Goal: Check status: Check status

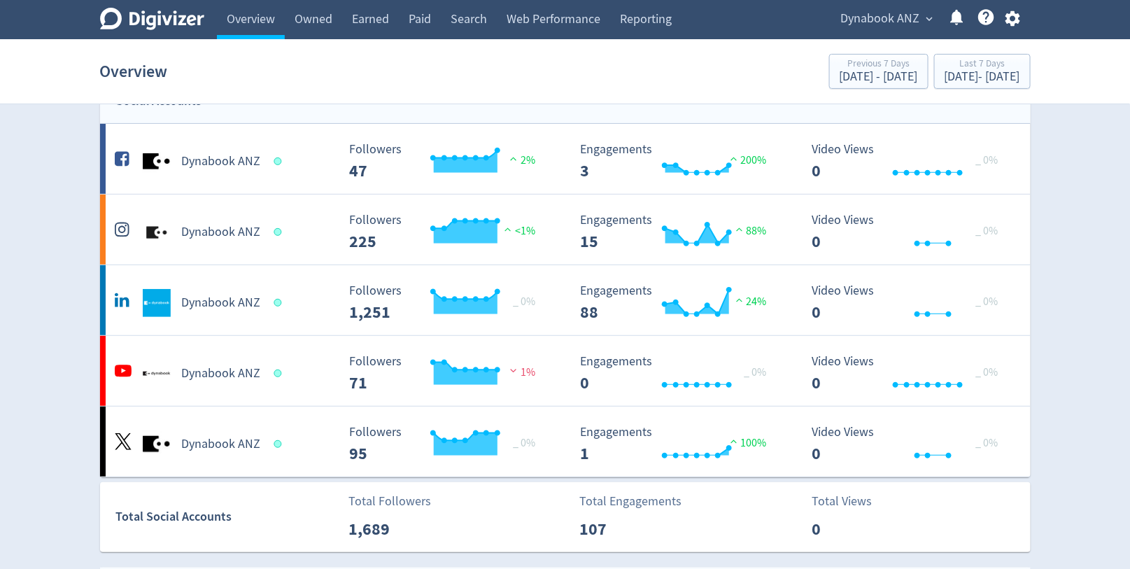
scroll to position [73, 0]
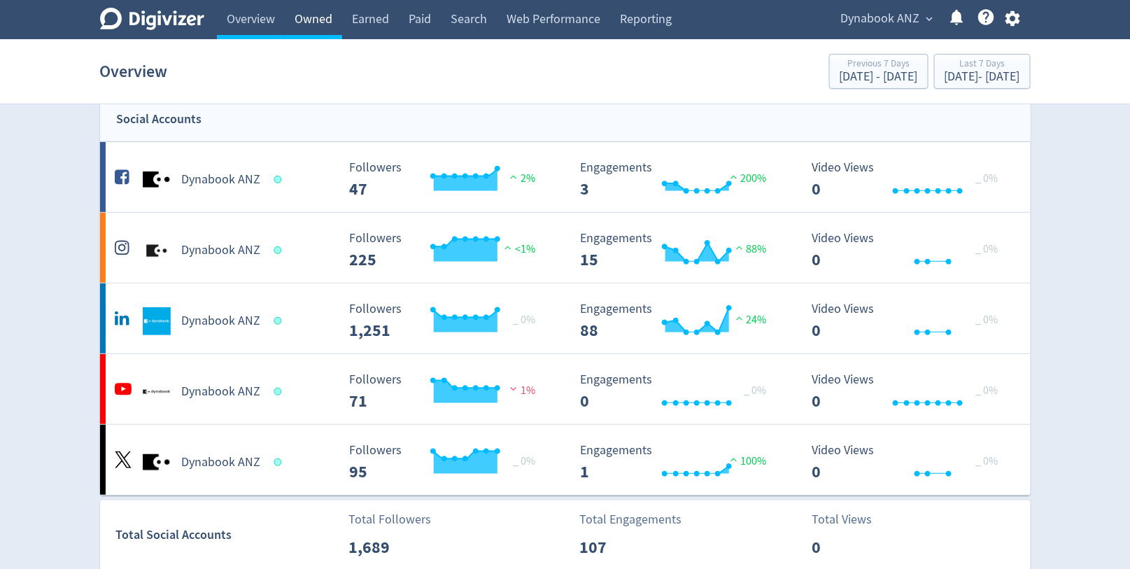
click at [318, 22] on link "Owned" at bounding box center [313, 19] width 57 height 39
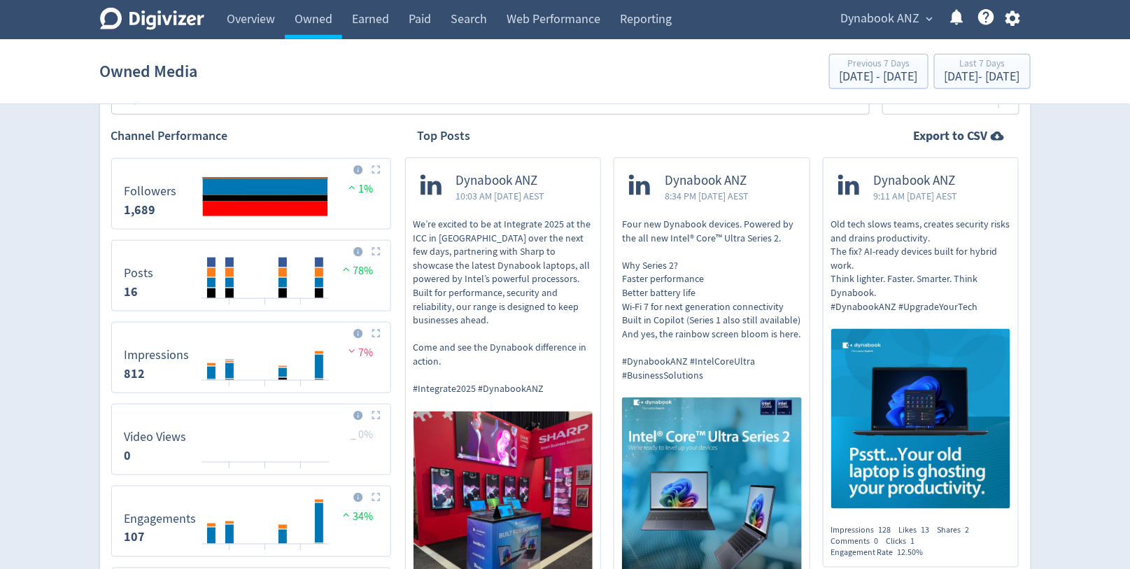
scroll to position [480, 0]
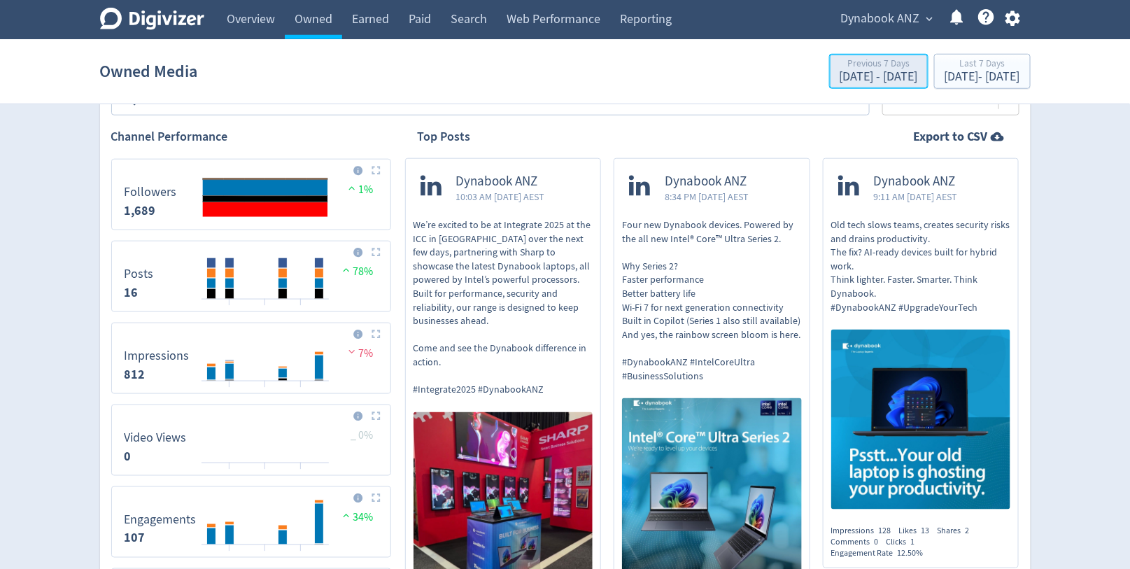
click at [840, 63] on div "Previous 7 Days" at bounding box center [879, 65] width 78 height 12
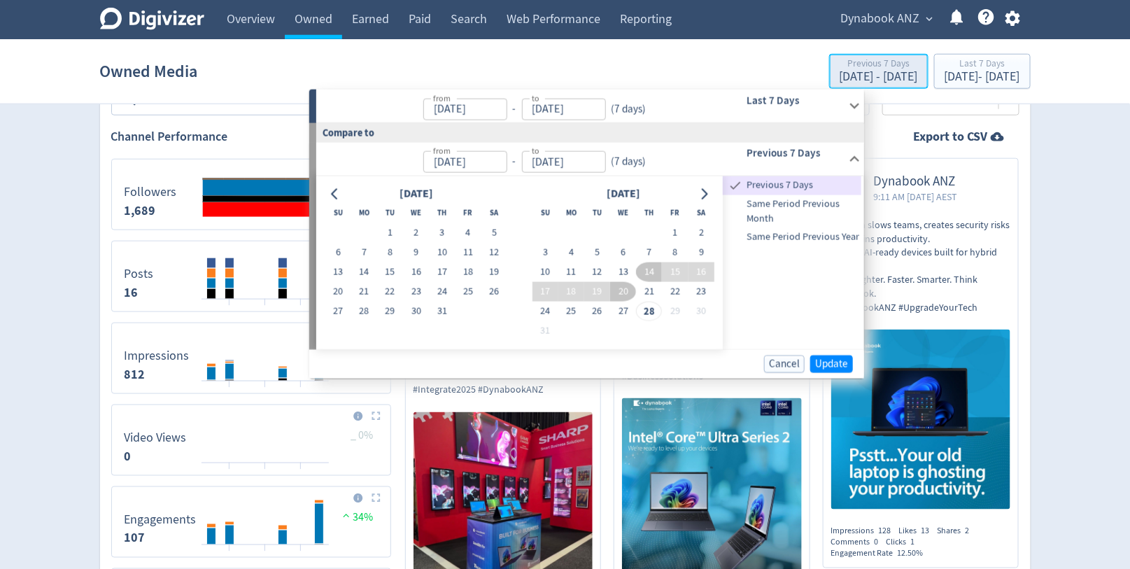
type input "[DATE]"
click at [596, 249] on button "5" at bounding box center [597, 253] width 26 height 20
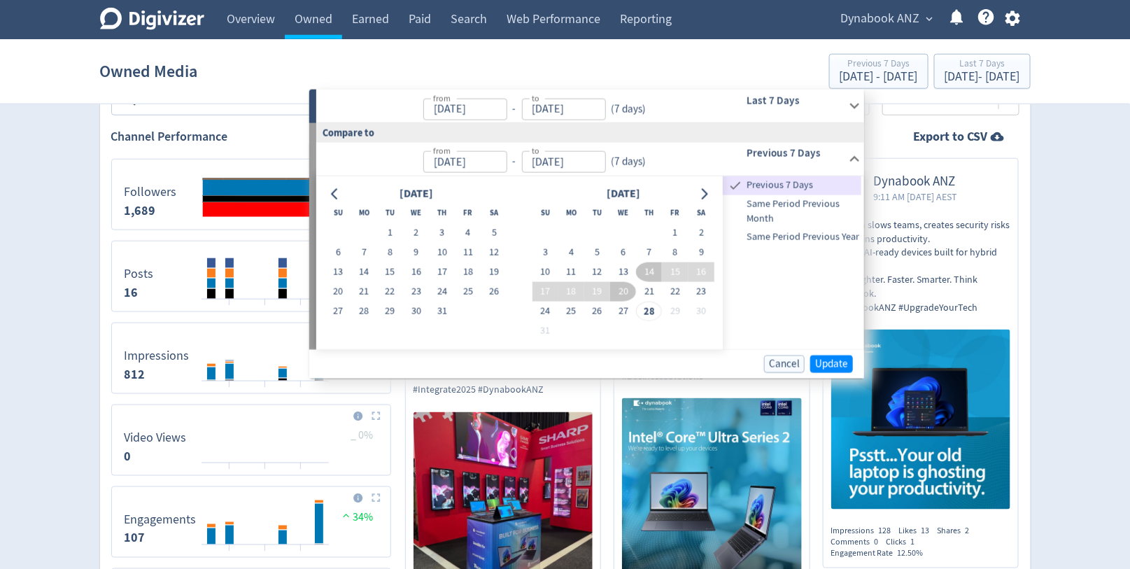
type input "[DATE]"
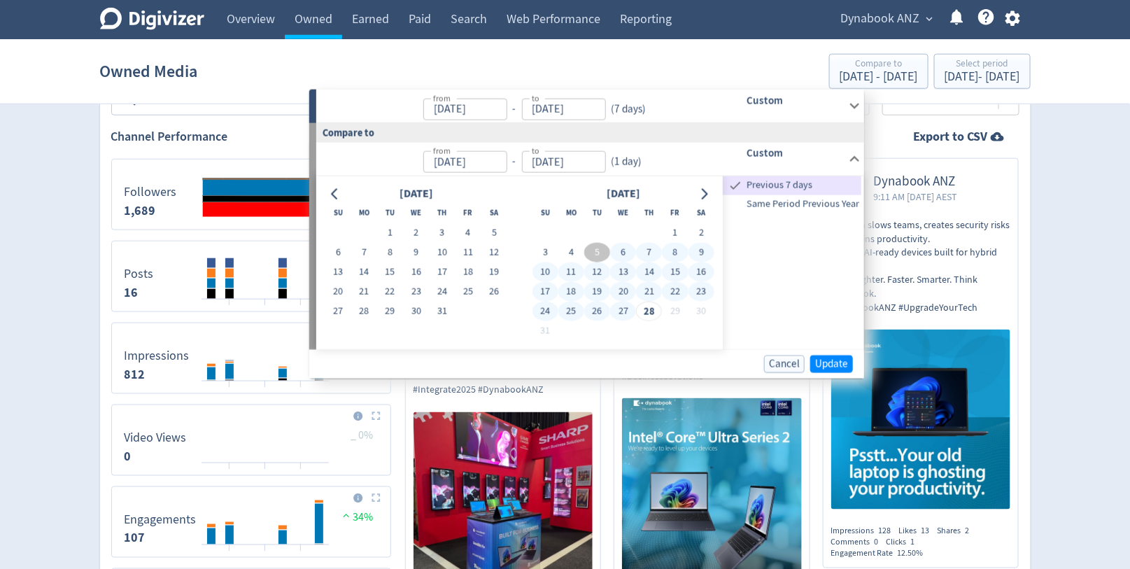
click at [625, 311] on button "27" at bounding box center [623, 312] width 26 height 20
type input "[DATE]"
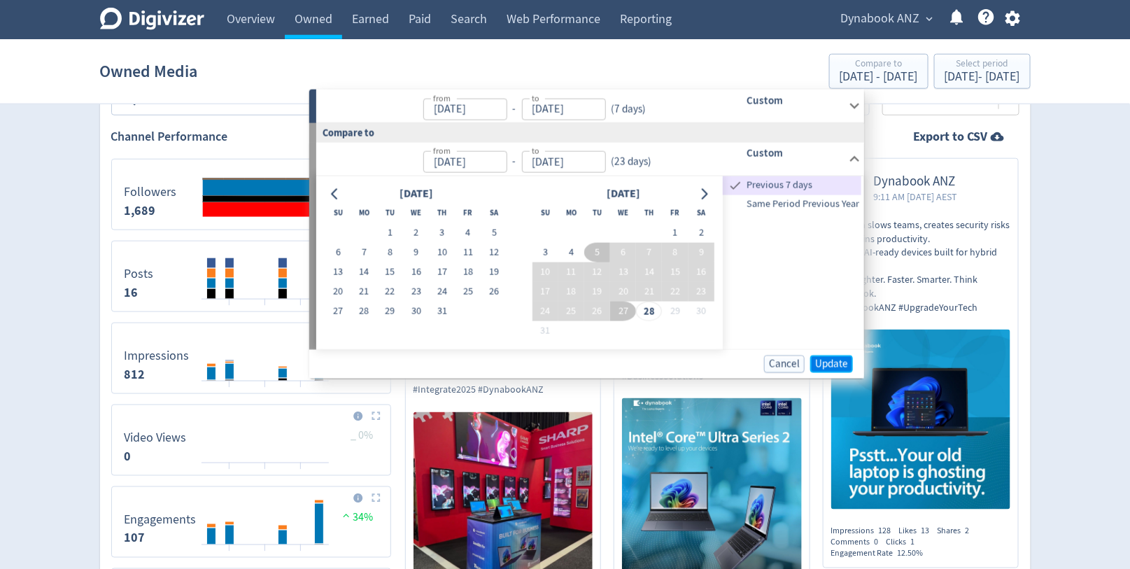
click at [831, 367] on span "Update" at bounding box center [831, 363] width 33 height 10
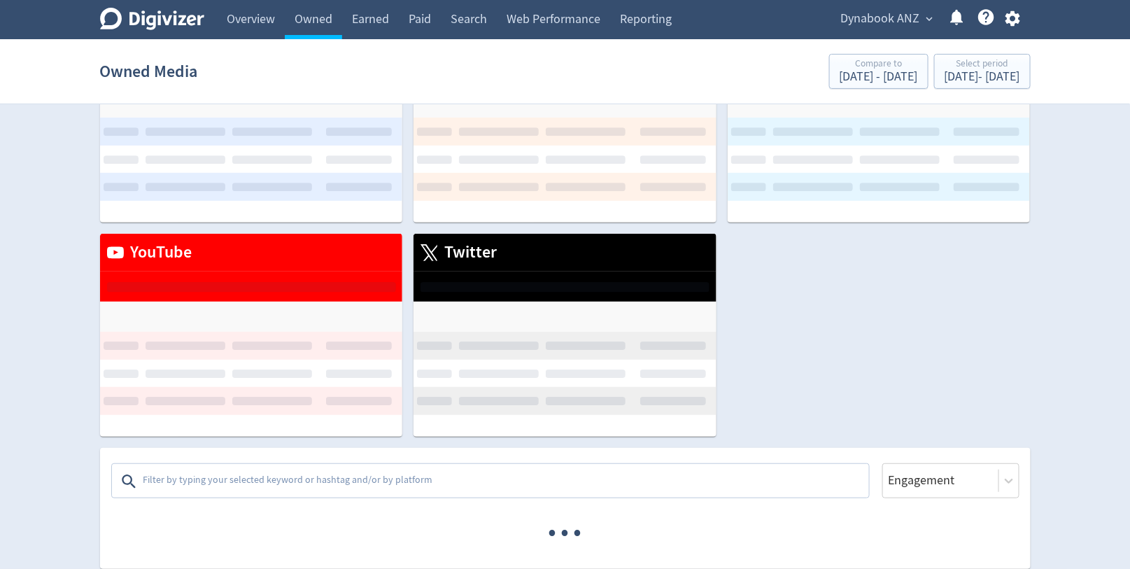
scroll to position [96, 0]
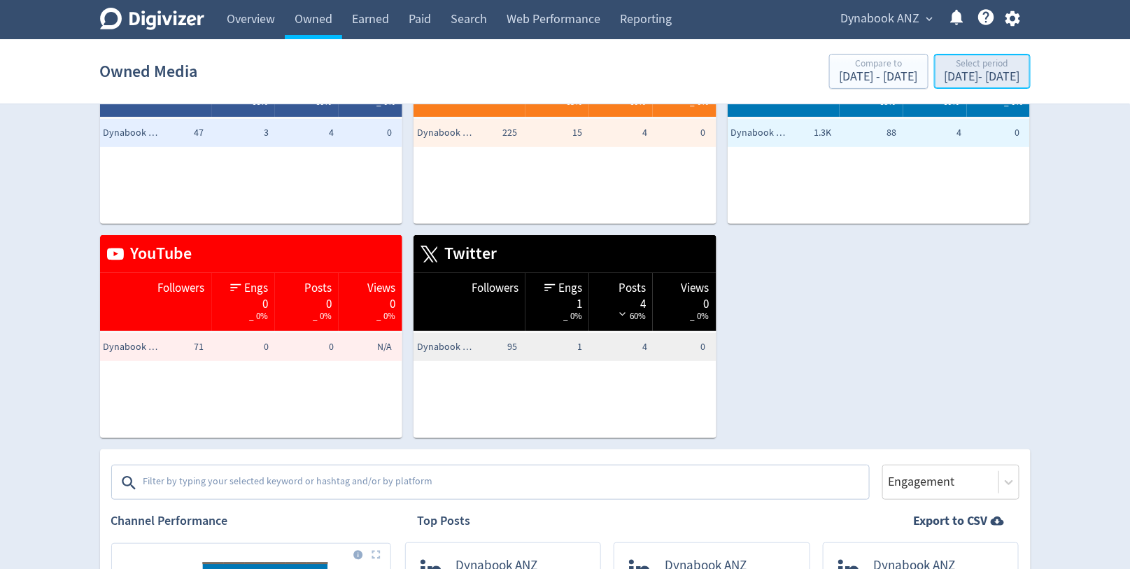
click at [945, 71] on div "[DATE] - [DATE]" at bounding box center [983, 77] width 76 height 13
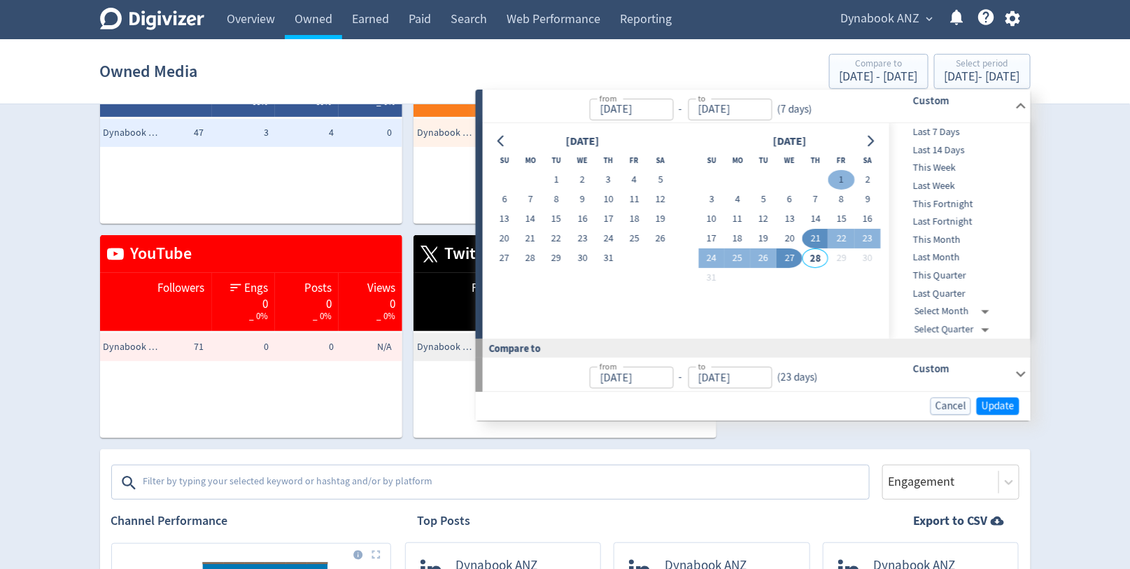
click at [844, 172] on button "1" at bounding box center [842, 180] width 26 height 20
type input "[DATE]"
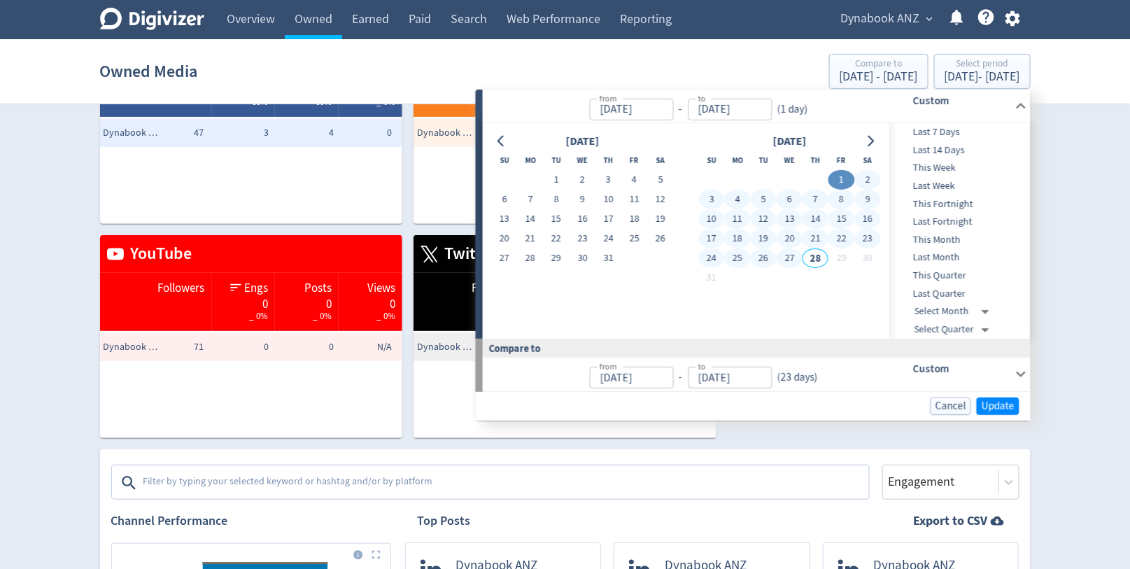
click at [790, 258] on button "27" at bounding box center [790, 258] width 26 height 20
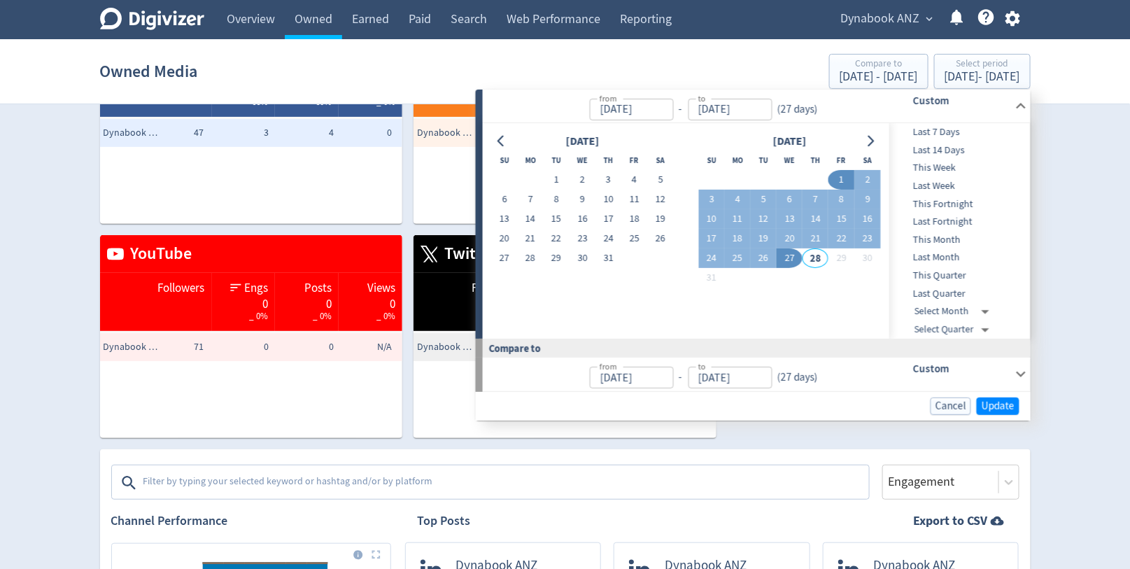
type input "[DATE]"
click at [1000, 403] on span "Update" at bounding box center [998, 406] width 33 height 10
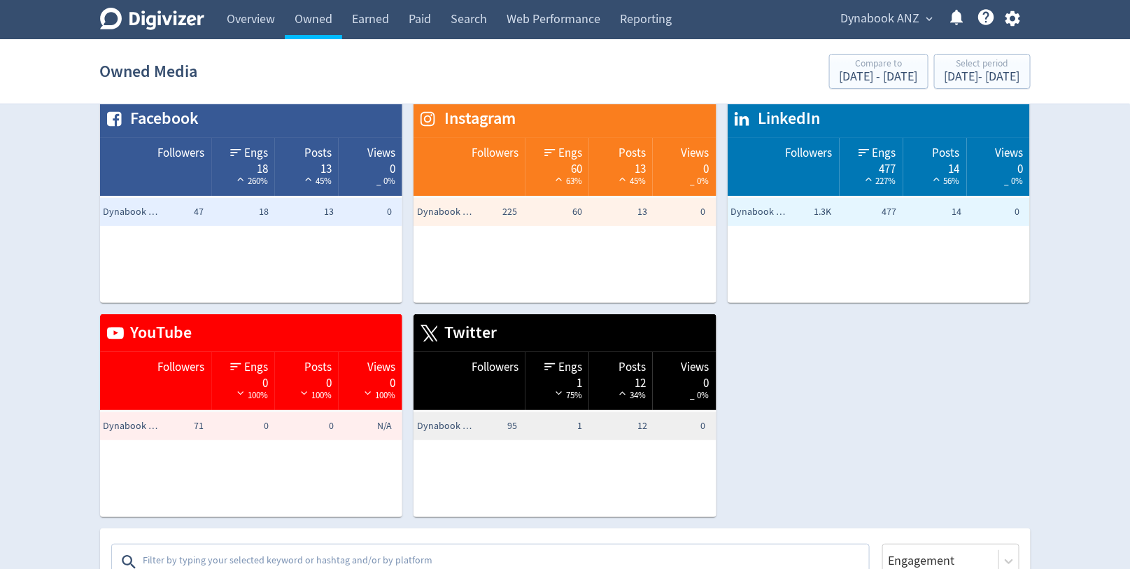
scroll to position [0, 0]
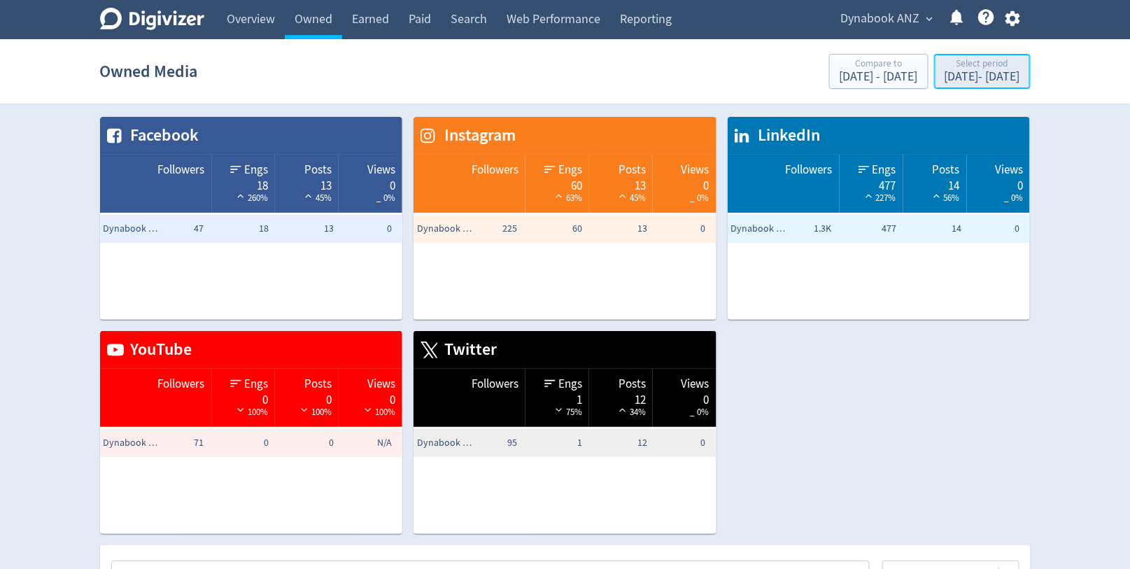
click at [969, 59] on div "Select period" at bounding box center [983, 65] width 76 height 12
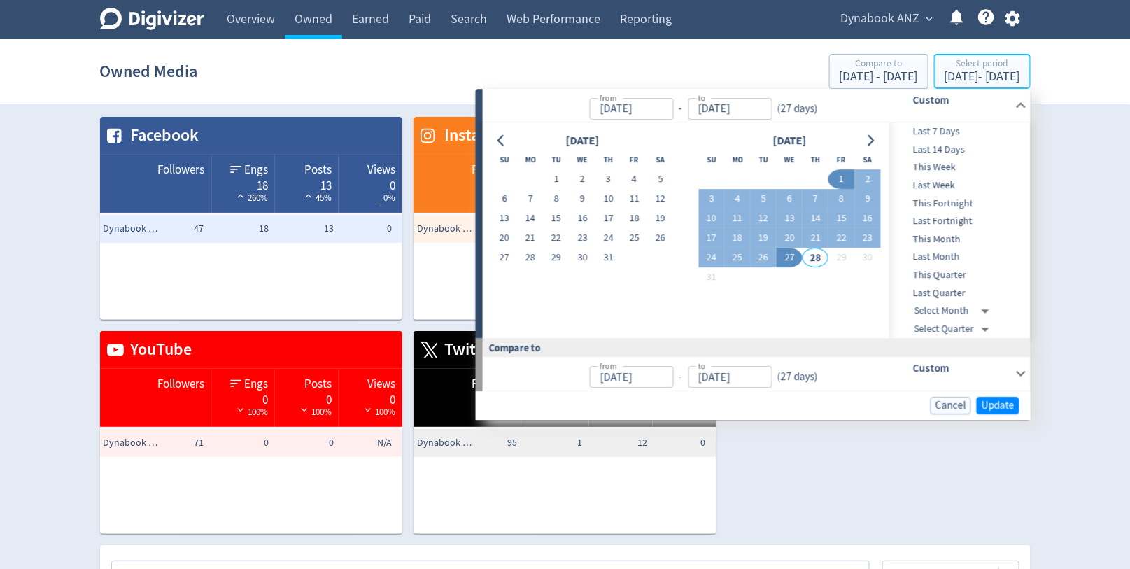
type input "[DATE]"
click at [741, 198] on button "4" at bounding box center [738, 200] width 26 height 20
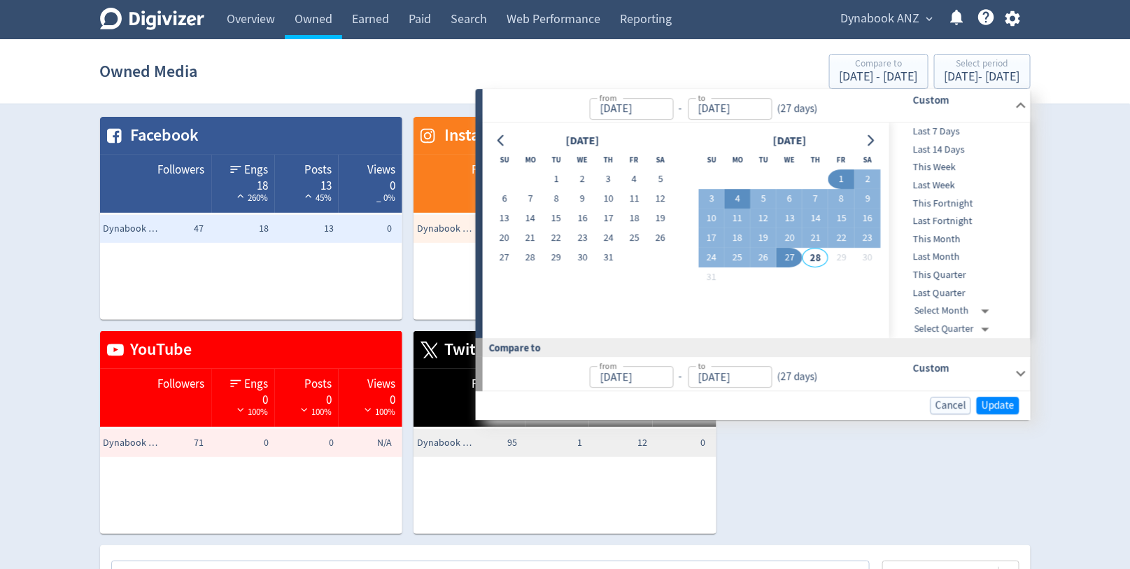
type input "[DATE]"
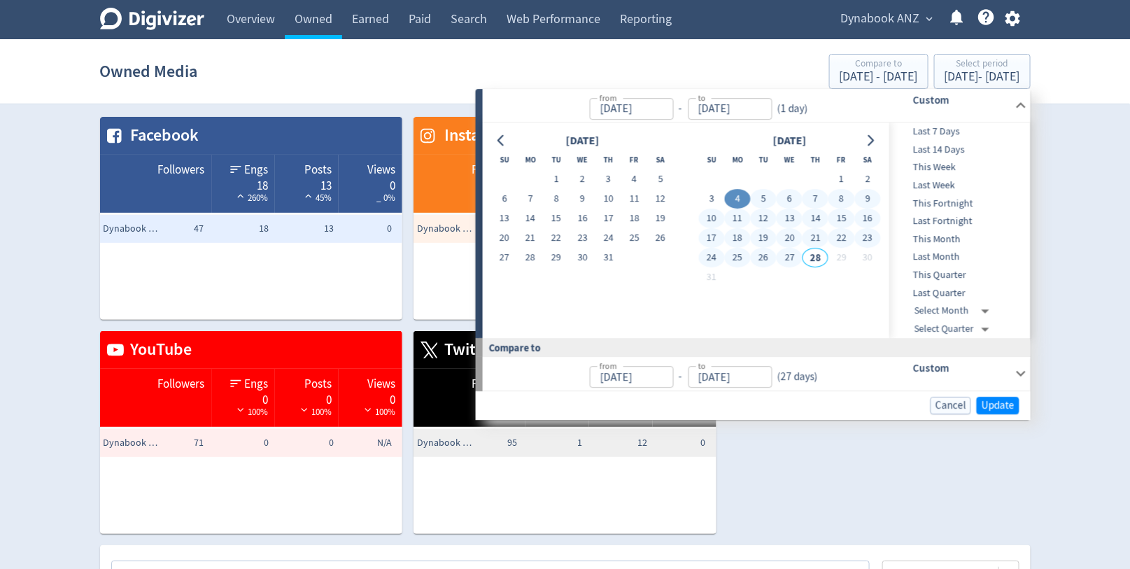
click at [787, 255] on button "27" at bounding box center [790, 258] width 26 height 20
type input "[DATE]"
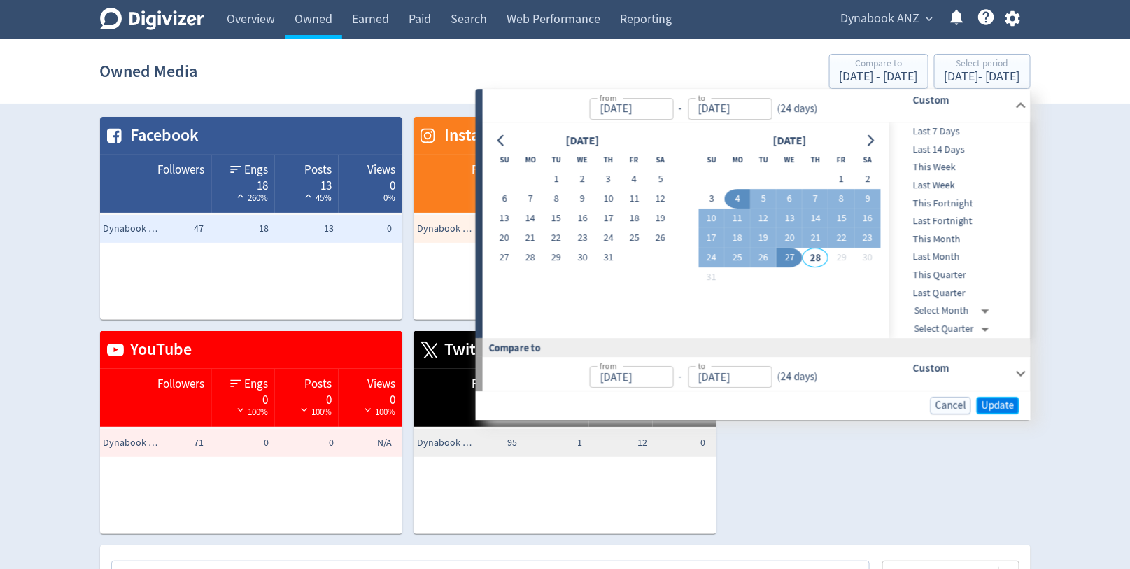
click at [1000, 402] on span "Update" at bounding box center [998, 405] width 33 height 10
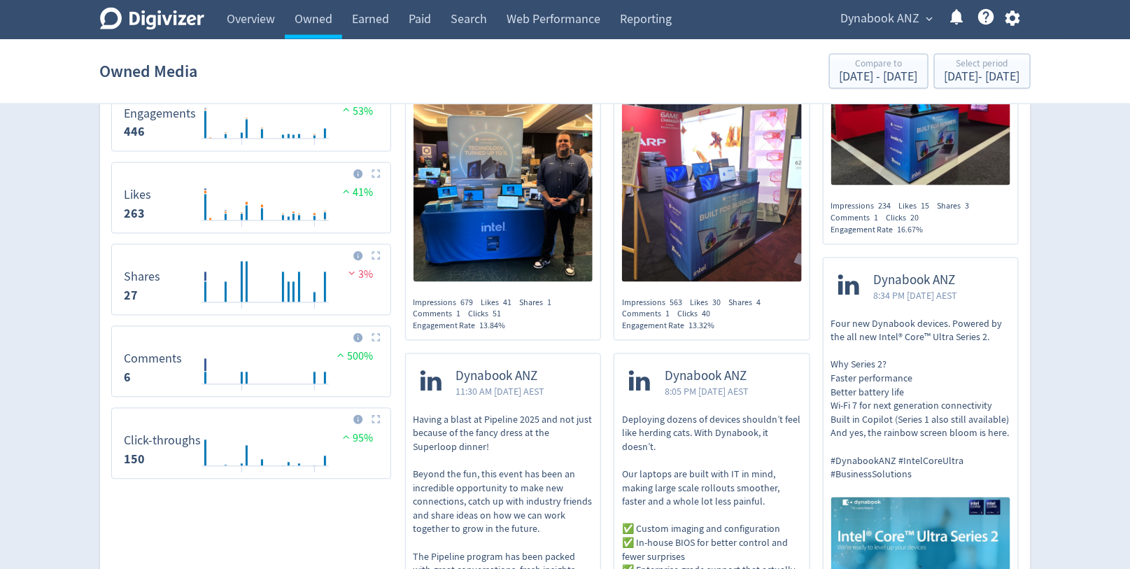
scroll to position [889, 0]
